Goal: Information Seeking & Learning: Check status

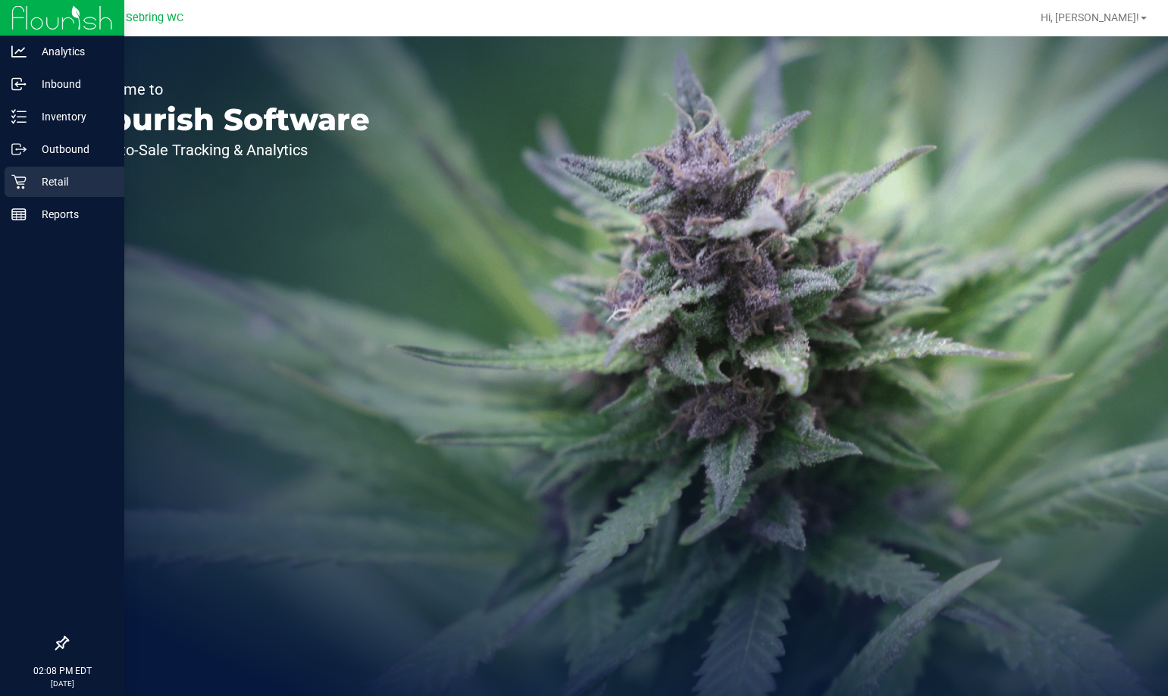
click at [64, 183] on p "Retail" at bounding box center [72, 182] width 91 height 18
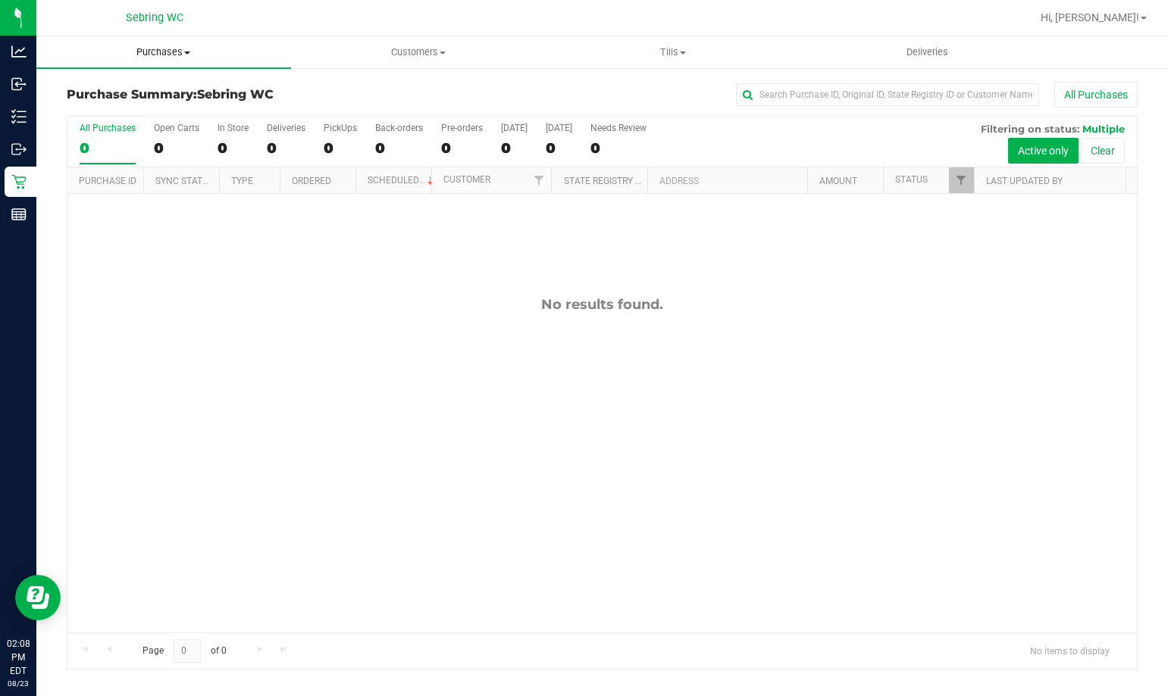
click at [181, 43] on uib-tab-heading "Purchases Summary of purchases Fulfillment All purchases" at bounding box center [163, 52] width 255 height 32
click at [136, 114] on li "Fulfillment" at bounding box center [163, 110] width 255 height 18
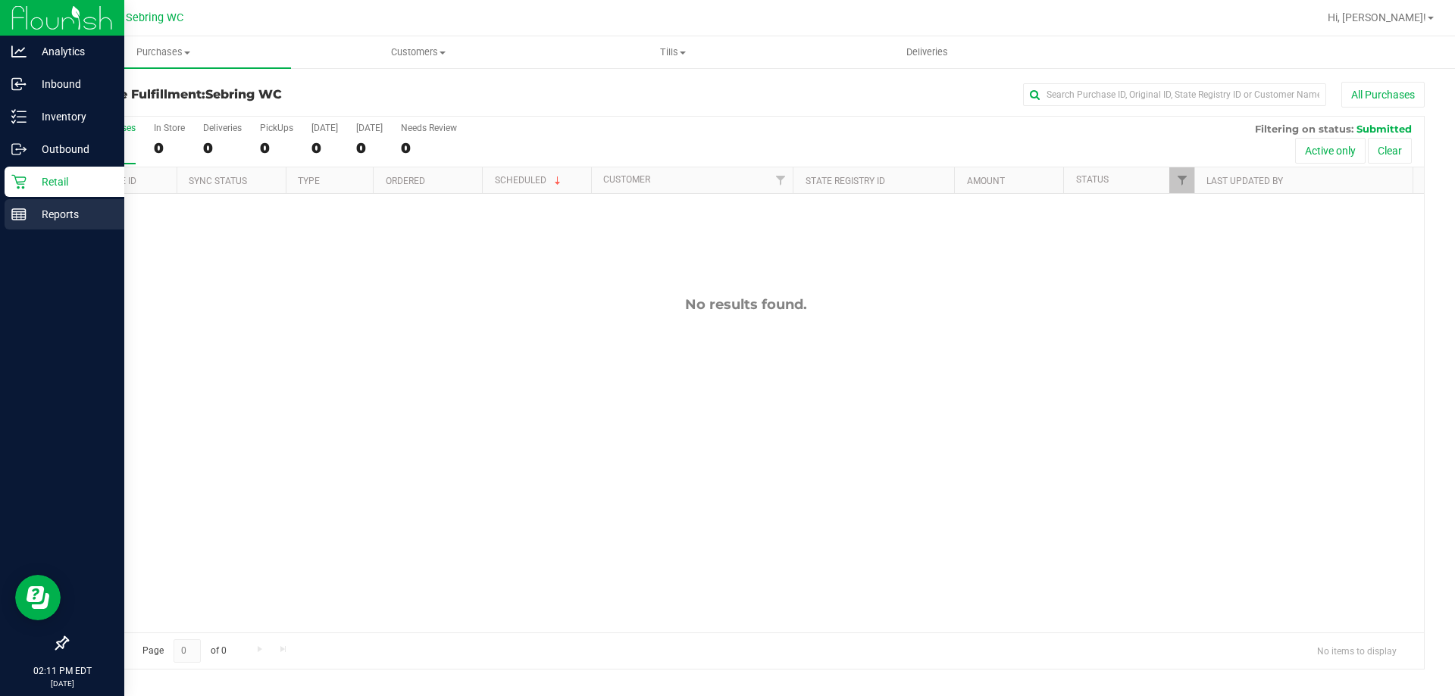
click at [72, 204] on div "Reports" at bounding box center [65, 214] width 120 height 30
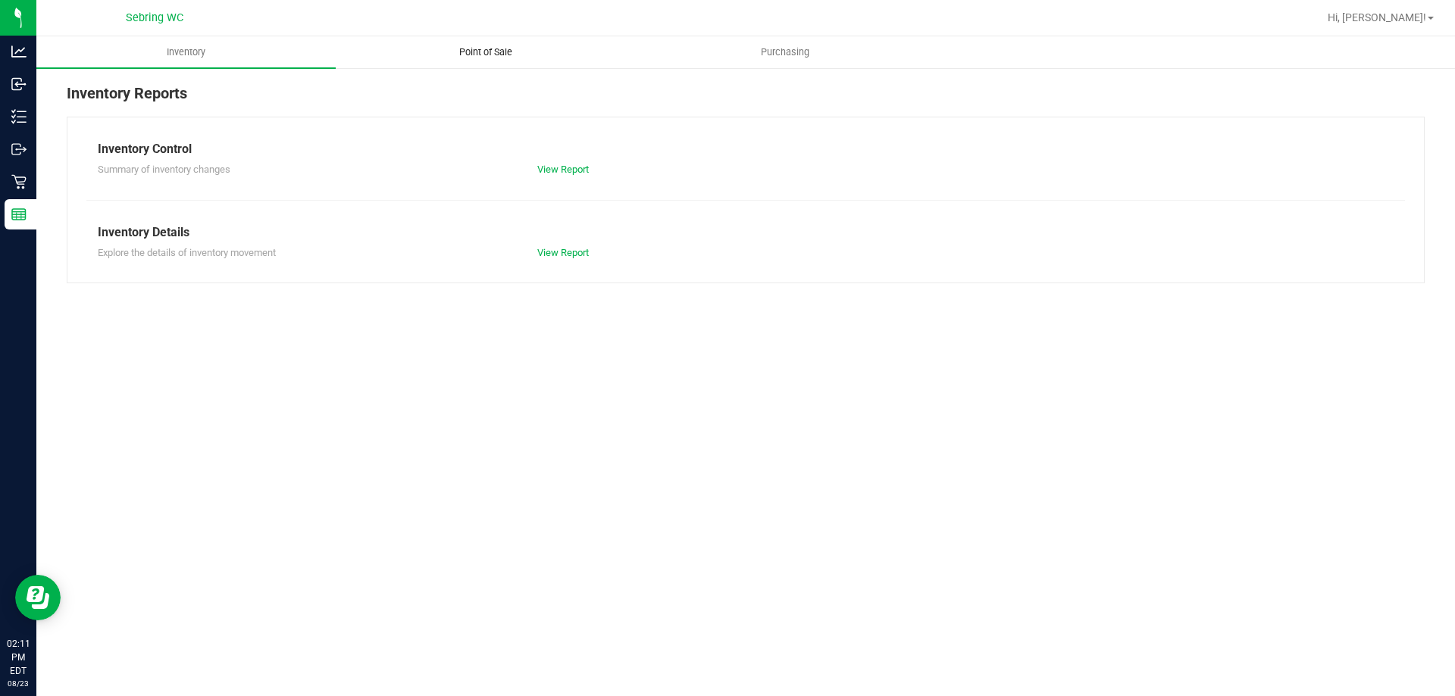
click at [505, 52] on span "Point of Sale" at bounding box center [486, 52] width 94 height 14
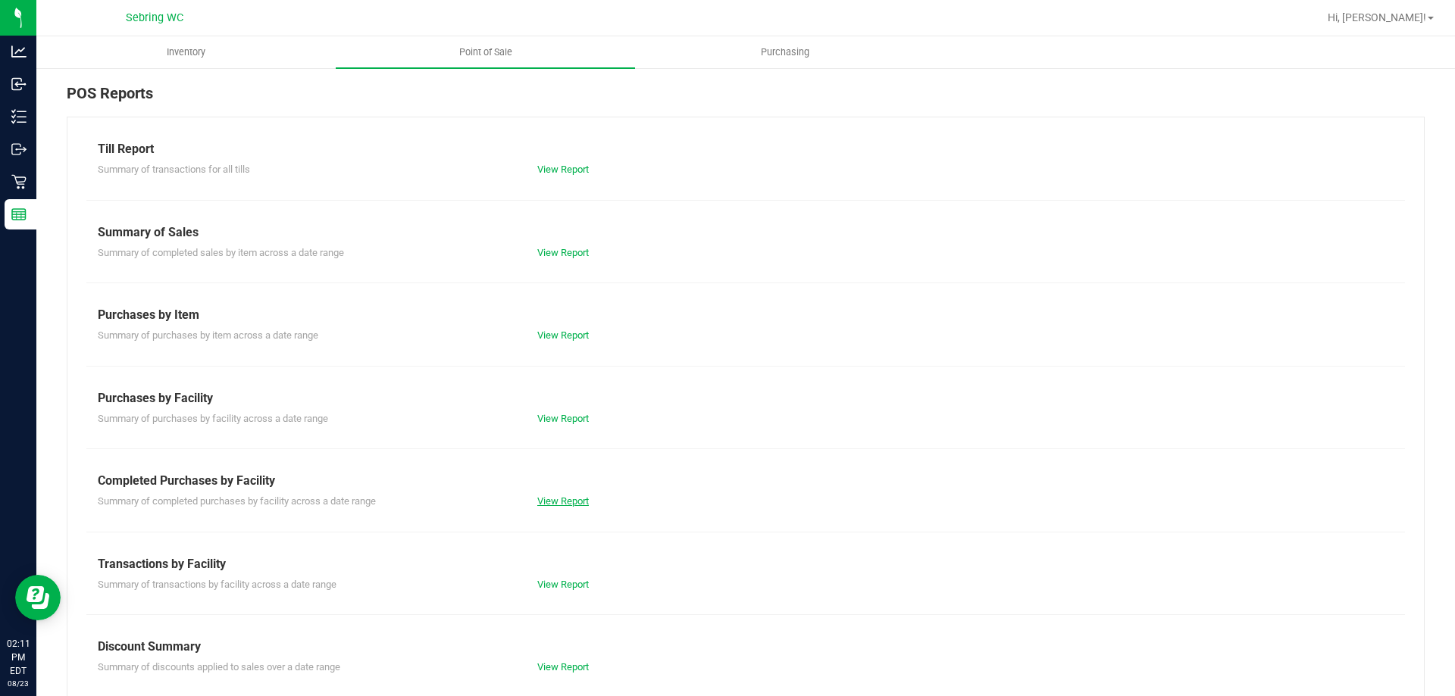
click at [566, 501] on link "View Report" at bounding box center [563, 501] width 52 height 11
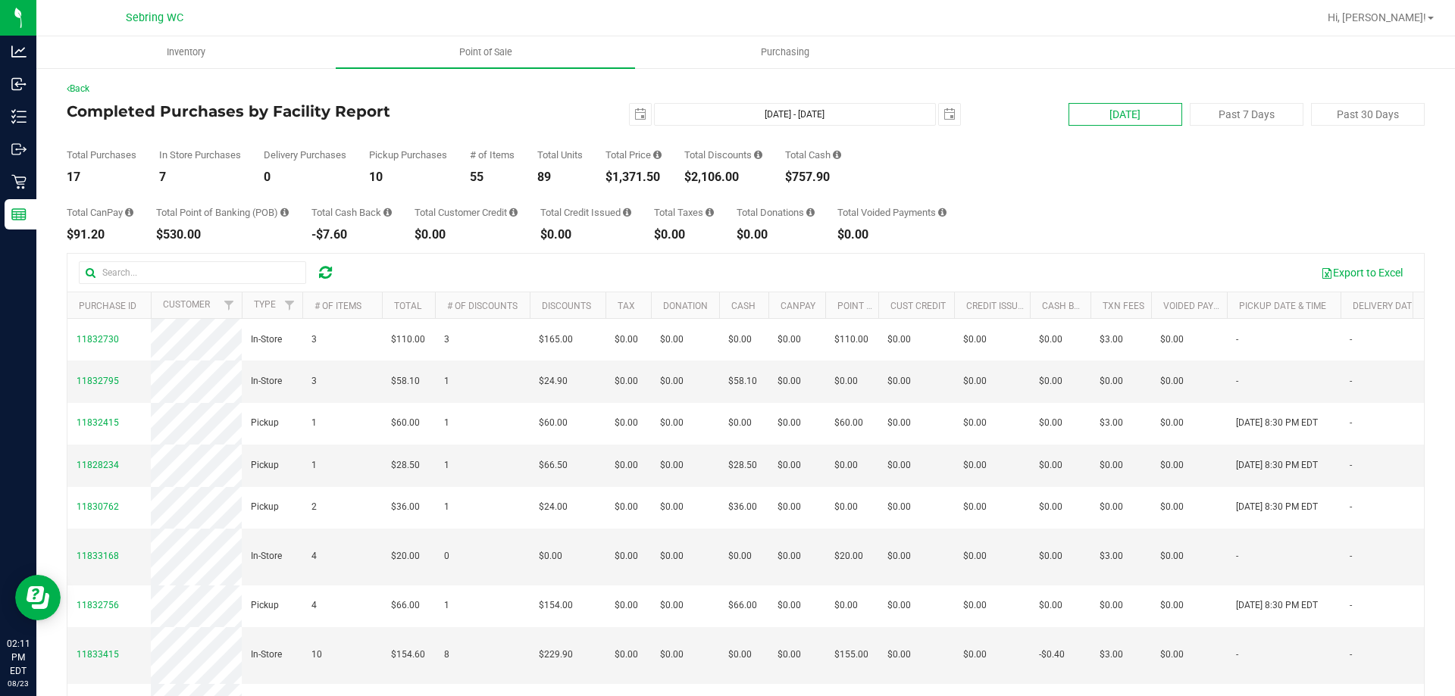
click at [1092, 119] on button "[DATE]" at bounding box center [1125, 114] width 114 height 23
click at [1167, 277] on button "Export to Excel" at bounding box center [1362, 273] width 102 height 26
click at [644, 175] on div "$1,371.50" at bounding box center [633, 177] width 56 height 12
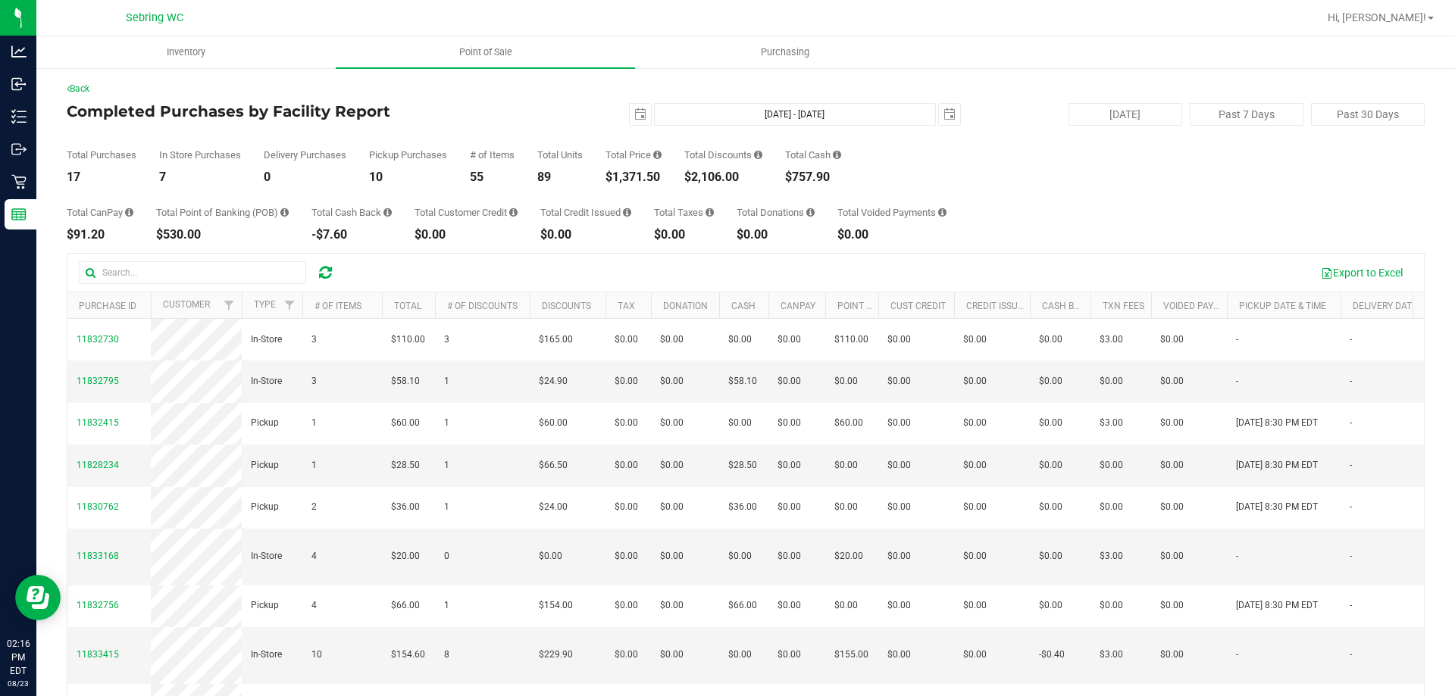
click at [705, 171] on div "$2,106.00" at bounding box center [723, 177] width 78 height 12
click at [1023, 144] on div "Total Purchases 17 In Store Purchases 7 Delivery Purchases 0 Pickup Purchases 1…" at bounding box center [746, 155] width 1358 height 58
